Goal: Transaction & Acquisition: Purchase product/service

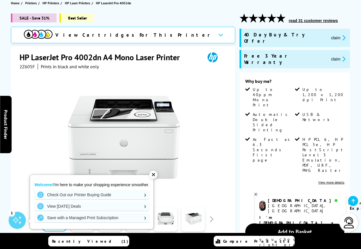
scroll to position [86, 0]
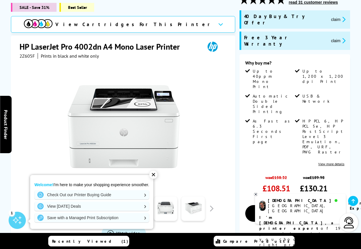
click at [155, 176] on div "✕" at bounding box center [153, 175] width 8 height 8
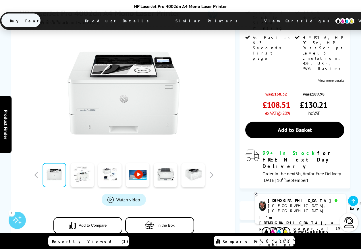
scroll to position [201, 0]
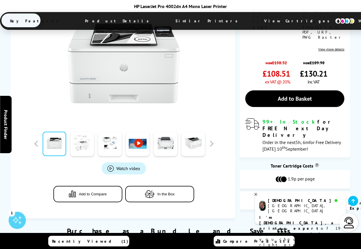
click at [83, 132] on link at bounding box center [82, 144] width 24 height 24
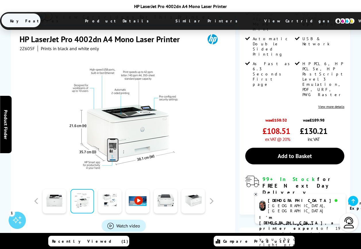
scroll to position [115, 0]
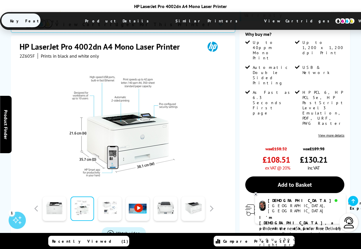
click at [114, 197] on link at bounding box center [110, 209] width 24 height 24
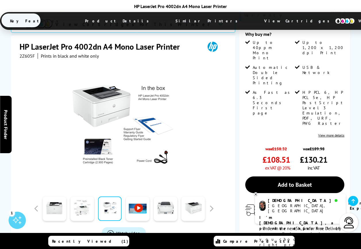
click at [138, 197] on link at bounding box center [138, 209] width 24 height 24
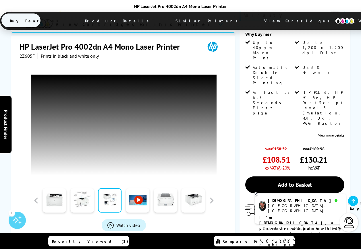
click at [169, 189] on link at bounding box center [166, 201] width 24 height 24
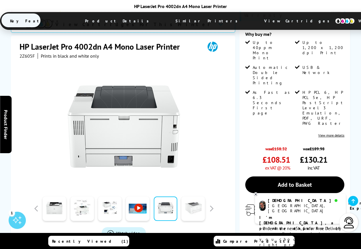
click at [196, 197] on link at bounding box center [194, 209] width 24 height 24
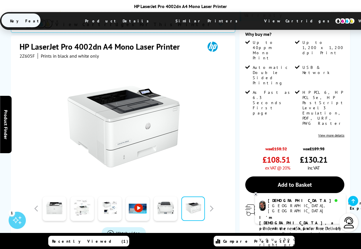
click at [139, 197] on link at bounding box center [138, 209] width 24 height 24
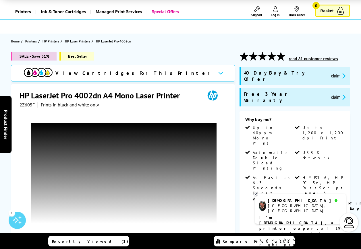
scroll to position [0, 0]
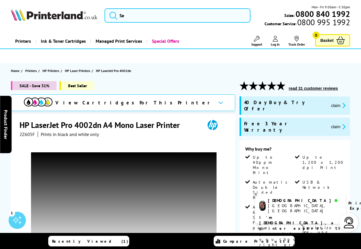
click at [190, 136] on div "2Z605F Prints in black and white only" at bounding box center [124, 135] width 209 height 6
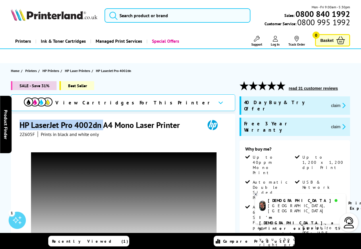
drag, startPoint x: 20, startPoint y: 125, endPoint x: 103, endPoint y: 128, distance: 82.8
click at [103, 128] on h1 "HP LaserJet Pro 4002dn A4 Mono Laser Printer" at bounding box center [103, 125] width 166 height 11
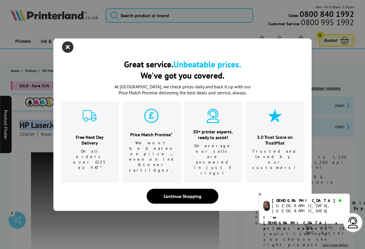
click at [67, 53] on icon "close modal" at bounding box center [67, 46] width 11 height 11
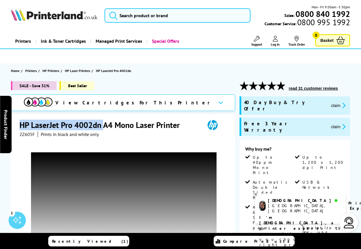
copy h1 "HP LaserJet Pro 4002dn"
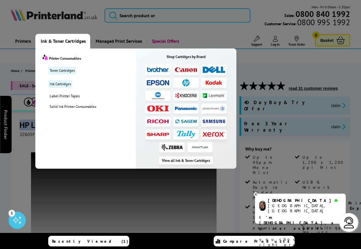
click at [59, 42] on span "Ink & Toner Cartridges" at bounding box center [63, 41] width 45 height 15
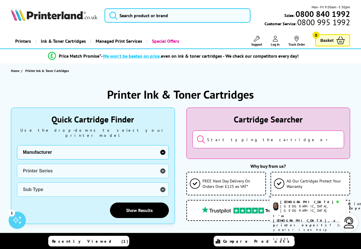
click at [164, 147] on select "Manufacturer Brother Canon Cubify Dell Dymo Epson HP Kodak Konica Minolta Kyoce…" at bounding box center [93, 152] width 152 height 14
select select "12603"
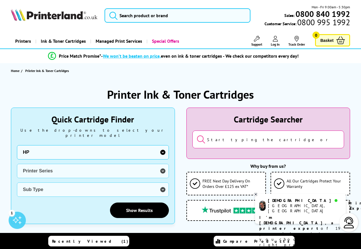
click at [17, 145] on select "Manufacturer Brother Canon Cubify Dell Dymo Epson HP Kodak Konica Minolta Kyoce…" at bounding box center [93, 152] width 152 height 14
click at [72, 167] on select "Printer Series AMP Series Colour Copier Series DesignJet Series DeskJet Series …" at bounding box center [93, 171] width 152 height 14
click at [17, 164] on select "Printer Series AMP Series Colour Copier Series DesignJet Series DeskJet Series …" at bounding box center [93, 171] width 152 height 14
click at [43, 188] on select "Sub Type HP Color LaserJet Pro 3202 HP Color LaserJet Pro 4202 HP Color LaserJe…" at bounding box center [93, 190] width 152 height 14
click at [73, 203] on div "Show Results" at bounding box center [93, 211] width 152 height 16
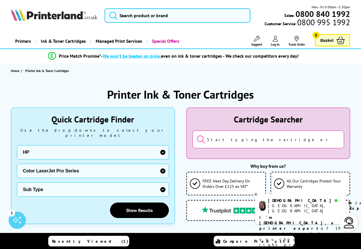
click at [162, 165] on select "Printer Series AMP Series Colour Copier Series DesignJet Series DeskJet Series …" at bounding box center [93, 171] width 152 height 14
select select "33297"
click at [17, 164] on select "Printer Series AMP Series Colour Copier Series DesignJet Series DeskJet Series …" at bounding box center [93, 171] width 152 height 14
click at [57, 183] on select "Sub Type HP LaserJet Pro 100 Color MFP M175 HP LaserJet Pro 200 Color M251 HP L…" at bounding box center [93, 190] width 152 height 14
select select "38513"
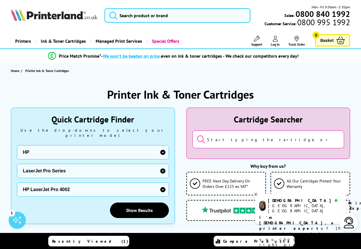
click at [17, 183] on select "Sub Type HP LaserJet Pro 100 Color MFP M175 HP LaserJet Pro 200 Color M251 HP L…" at bounding box center [93, 190] width 152 height 14
click at [134, 205] on link "Show Results" at bounding box center [139, 211] width 59 height 16
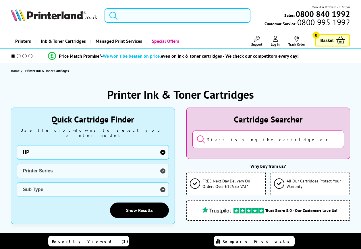
select select "12603"
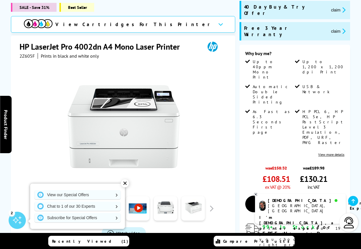
scroll to position [86, 0]
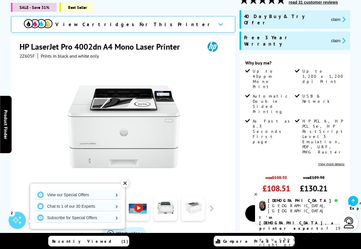
click at [192, 202] on link at bounding box center [194, 209] width 24 height 24
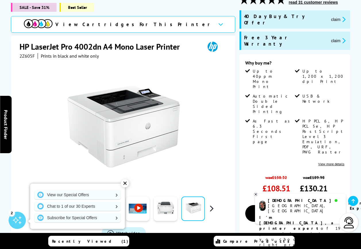
click at [211, 205] on button "button" at bounding box center [211, 209] width 9 height 9
click at [125, 183] on div "✕" at bounding box center [125, 184] width 8 height 8
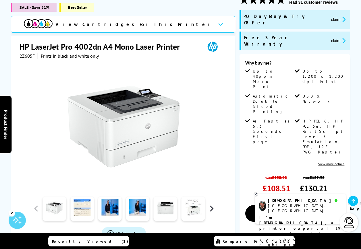
click at [213, 205] on button "button" at bounding box center [211, 209] width 9 height 9
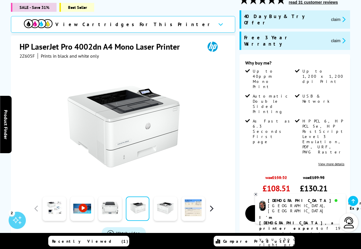
click at [211, 205] on button "button" at bounding box center [211, 209] width 9 height 9
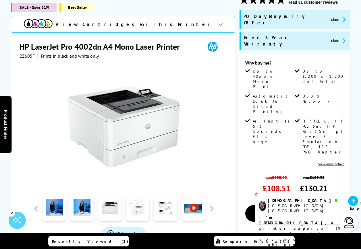
click at [142, 207] on link at bounding box center [138, 209] width 24 height 24
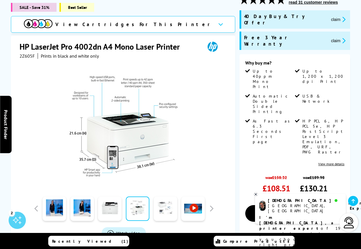
click at [168, 203] on link at bounding box center [166, 209] width 24 height 24
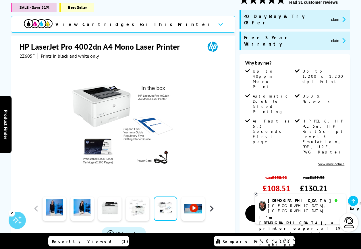
click at [211, 207] on button "button" at bounding box center [211, 209] width 9 height 9
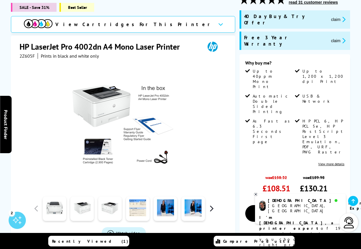
click at [211, 207] on button "button" at bounding box center [211, 209] width 9 height 9
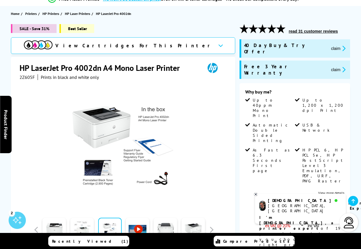
scroll to position [57, 0]
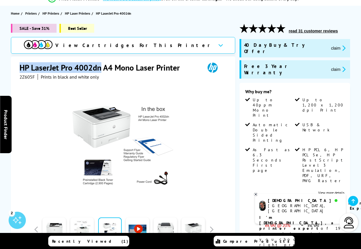
drag, startPoint x: 20, startPoint y: 68, endPoint x: 101, endPoint y: 68, distance: 80.5
click at [101, 68] on h1 "HP LaserJet Pro 4002dn A4 Mono Laser Printer" at bounding box center [103, 67] width 166 height 11
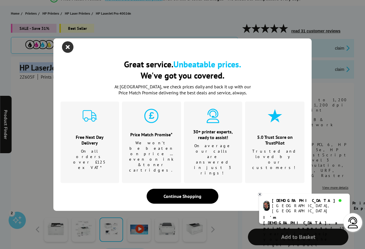
click at [68, 53] on icon "close modal" at bounding box center [67, 46] width 11 height 11
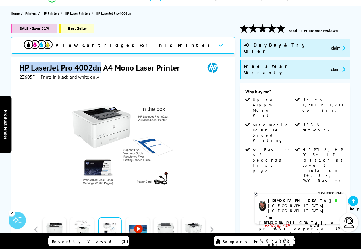
copy h1 "HP LaserJet Pro 4002dn"
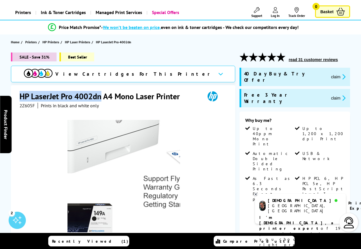
scroll to position [0, 0]
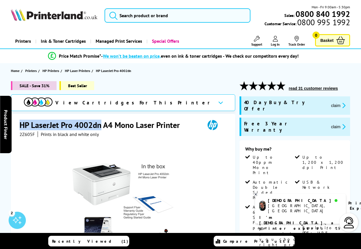
copy h1 "HP LaserJet Pro 4002dn"
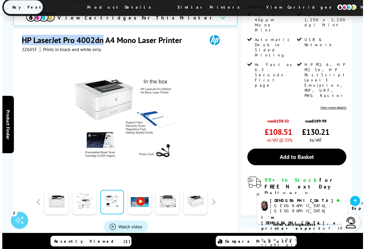
scroll to position [144, 0]
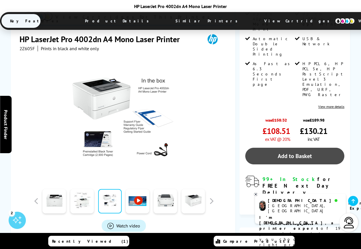
click at [276, 148] on link "Add to Basket" at bounding box center [294, 156] width 99 height 17
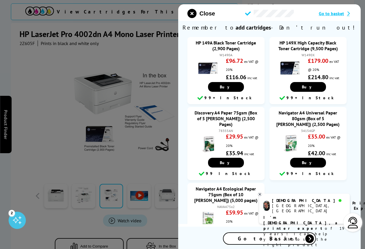
click at [327, 14] on span "Go to basket" at bounding box center [331, 14] width 25 height 6
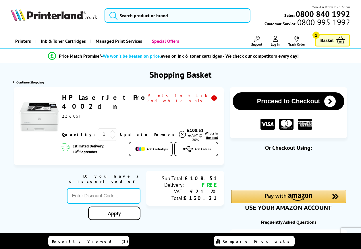
click at [57, 43] on span "Ink & Toner Cartridges" at bounding box center [63, 41] width 45 height 15
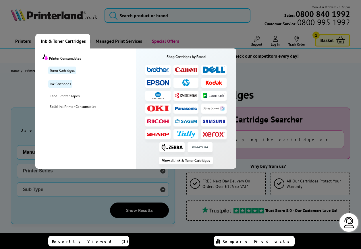
click at [61, 73] on link "Toner Cartridges" at bounding box center [62, 71] width 28 height 8
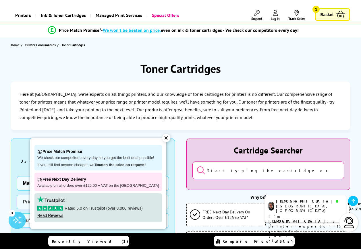
scroll to position [115, 0]
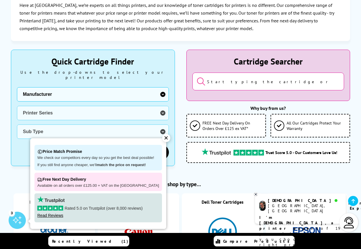
click at [163, 90] on select "Manufacturer Brother Canon Cubify Dell Dymo Epson HP Kodak Konica Minolta Kyoce…" at bounding box center [93, 94] width 152 height 14
select select "12603"
click at [17, 87] on select "Manufacturer Brother Canon Cubify Dell Dymo Epson HP Kodak Konica Minolta Kyoce…" at bounding box center [93, 94] width 152 height 14
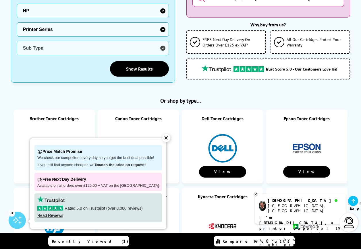
scroll to position [201, 0]
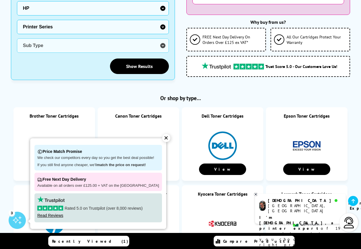
click at [162, 20] on select "Printer Series AMP Series Colour Copier Series DesignJet Series DeskJet Series …" at bounding box center [93, 27] width 152 height 14
click at [17, 20] on select "Printer Series AMP Series Colour Copier Series DesignJet Series DeskJet Series …" at bounding box center [93, 27] width 152 height 14
click at [59, 39] on select "Sub Type HP Color LaserJet Pro 3202 HP Color LaserJet Pro 4202 HP Color LaserJe…" at bounding box center [93, 46] width 152 height 14
click at [95, 23] on select "Printer Series AMP Series Colour Copier Series DesignJet Series DeskJet Series …" at bounding box center [93, 27] width 152 height 14
select select "33297"
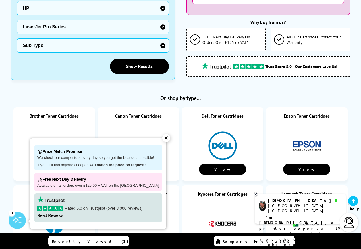
click at [17, 20] on select "Printer Series AMP Series Colour Copier Series DesignJet Series DeskJet Series …" at bounding box center [93, 27] width 152 height 14
click at [163, 41] on select "Sub Type HP LaserJet Pro 100 Color MFP M175 HP LaserJet Pro 200 Color M251 HP L…" at bounding box center [93, 46] width 152 height 14
select select "38513"
click at [17, 39] on select "Sub Type HP LaserJet Pro 100 Color MFP M175 HP LaserJet Pro 200 Color M251 HP L…" at bounding box center [93, 46] width 152 height 14
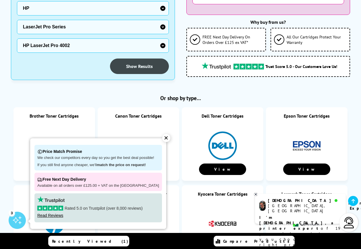
click at [132, 61] on link "Show Results" at bounding box center [139, 67] width 59 height 16
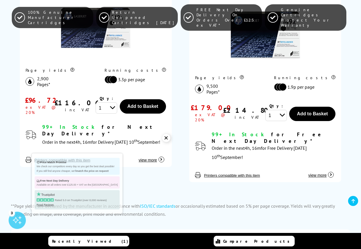
scroll to position [230, 0]
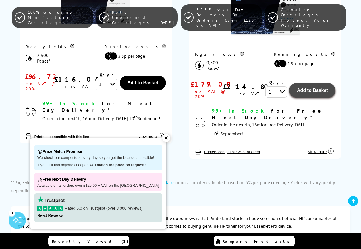
click at [311, 90] on span "Add to Basket" at bounding box center [312, 90] width 31 height 5
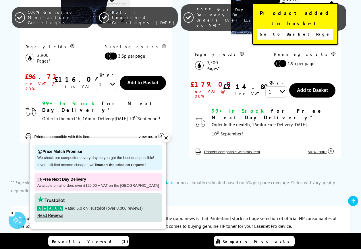
click at [293, 30] on span "Go to Basket Page" at bounding box center [296, 34] width 72 height 8
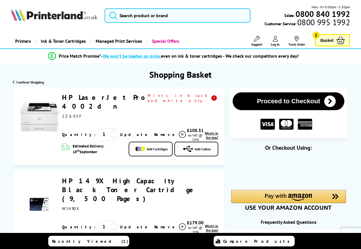
click at [331, 39] on span "Basket" at bounding box center [326, 40] width 13 height 8
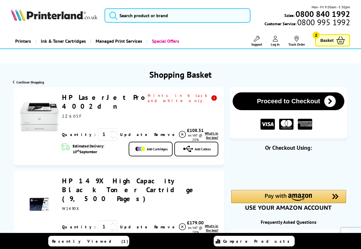
click at [59, 17] on img at bounding box center [54, 15] width 86 height 12
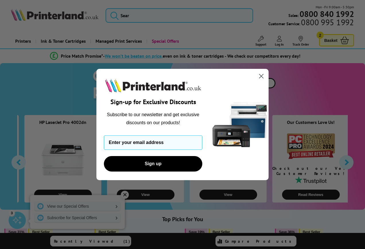
click at [321, 57] on div "Close dialog Sign-up for Exclusive Discounts Subscribe to our newsletter and ge…" at bounding box center [182, 124] width 365 height 249
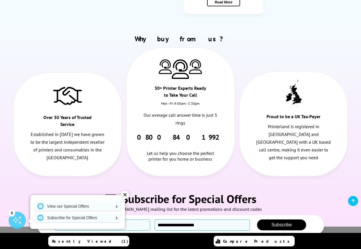
scroll to position [1791, 0]
